Goal: Task Accomplishment & Management: Use online tool/utility

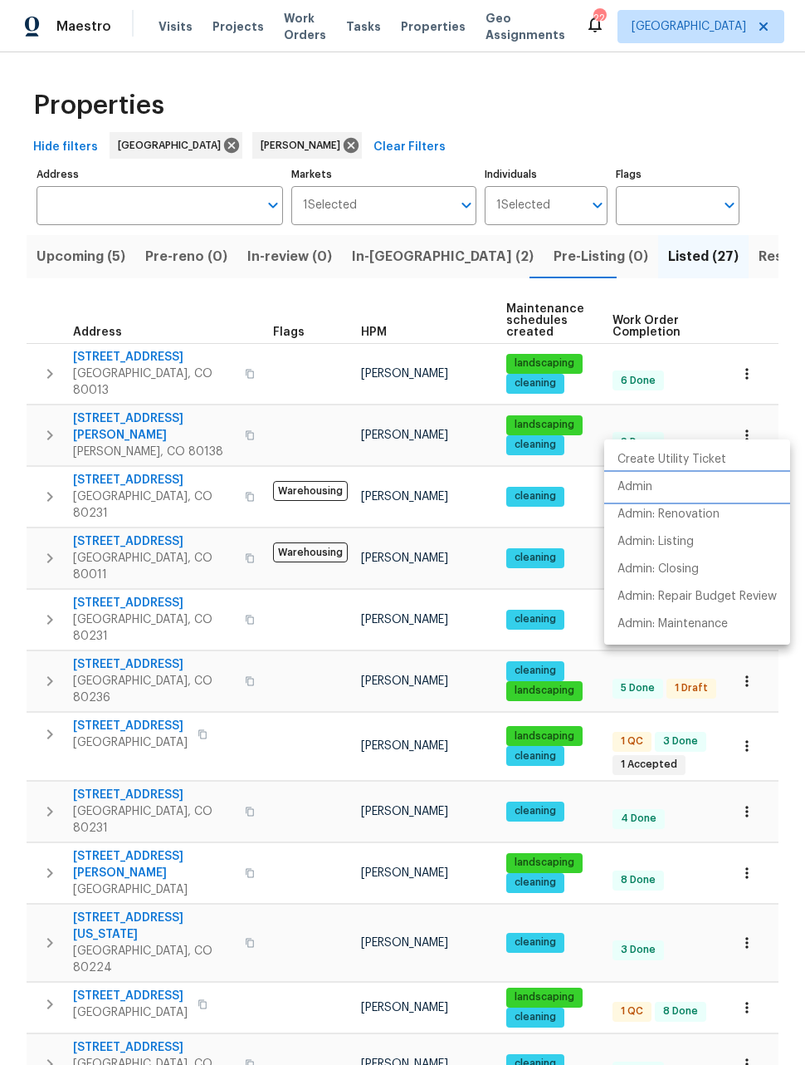
click at [647, 482] on p "Admin" at bounding box center [635, 486] width 35 height 17
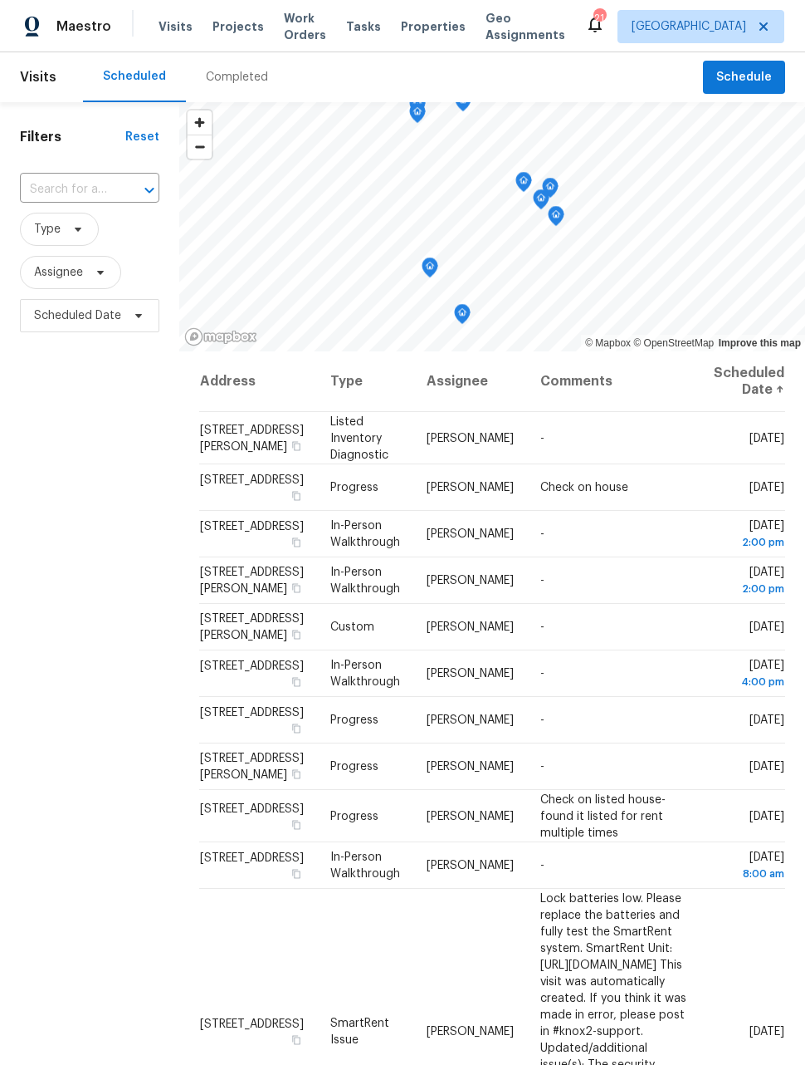
click at [290, 29] on span "Work Orders" at bounding box center [305, 26] width 42 height 33
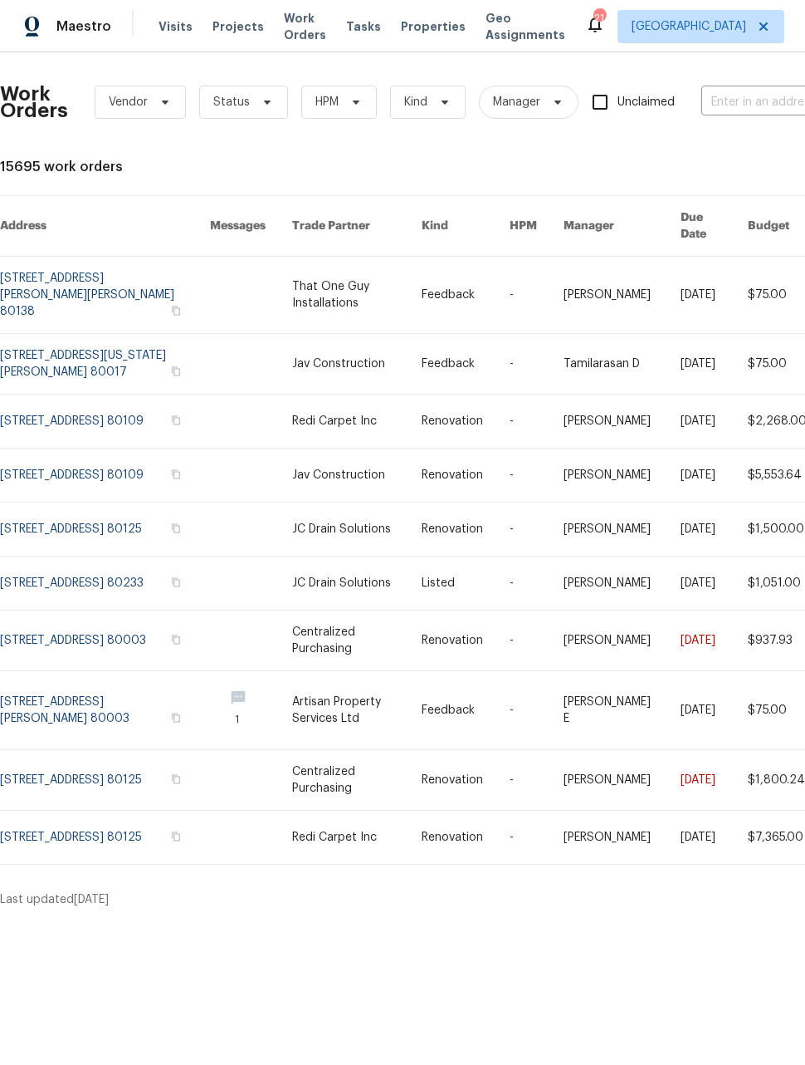
click at [115, 275] on link at bounding box center [105, 295] width 210 height 76
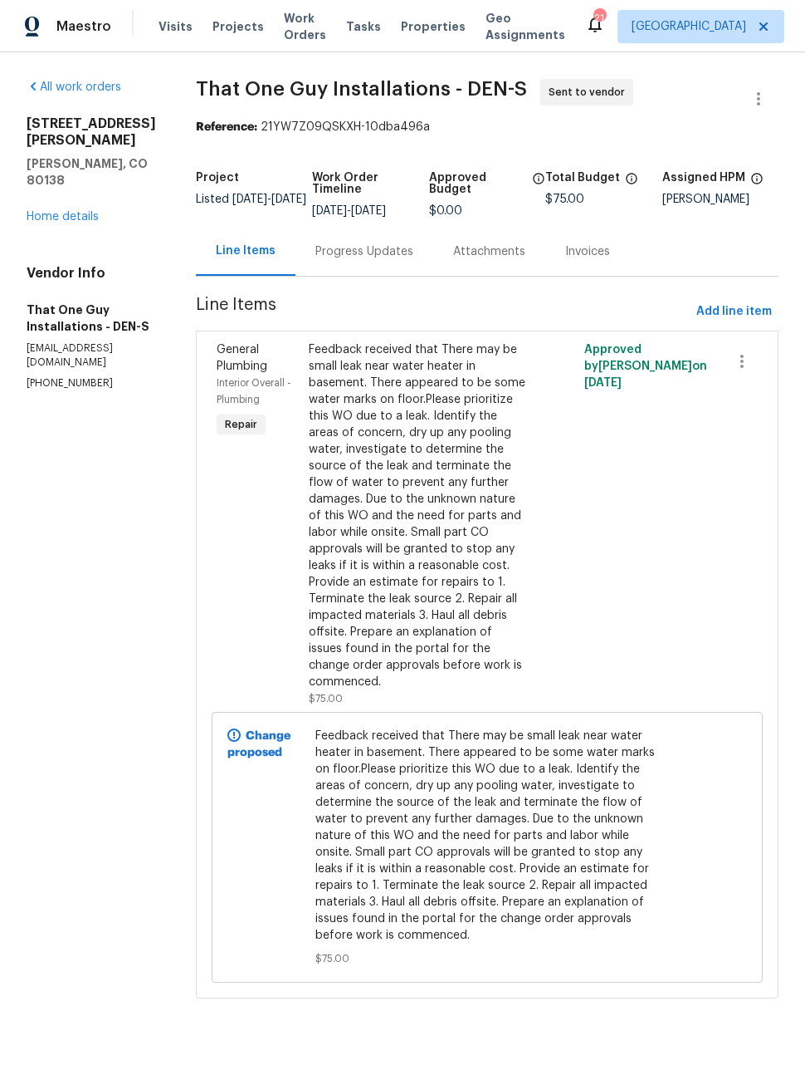
click at [63, 11] on div "Maestro" at bounding box center [55, 26] width 111 height 33
